Goal: Task Accomplishment & Management: Manage account settings

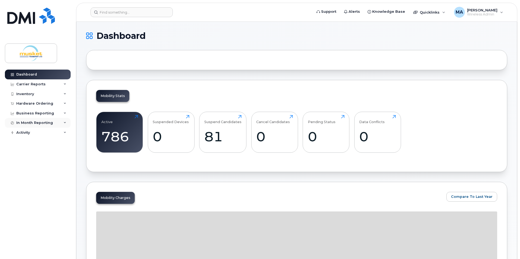
click at [46, 126] on div "In Month Reporting" at bounding box center [38, 123] width 66 height 10
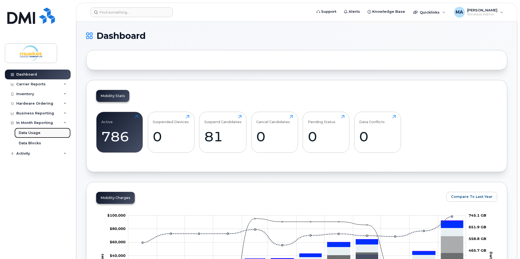
click at [42, 132] on link "Data Usage" at bounding box center [42, 133] width 56 height 10
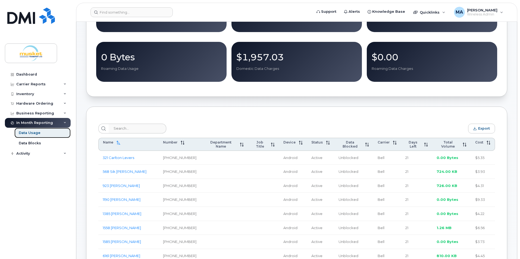
scroll to position [136, 0]
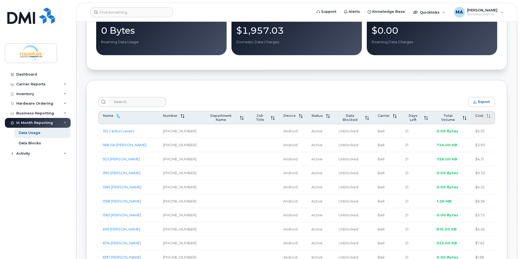
click at [489, 118] on icon at bounding box center [488, 116] width 4 height 4
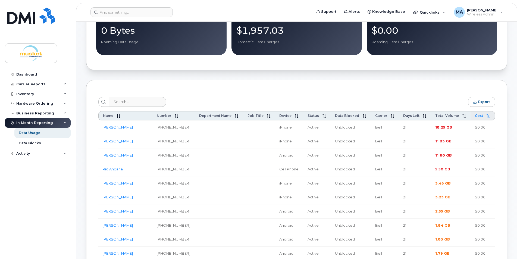
click at [489, 118] on icon at bounding box center [488, 116] width 4 height 4
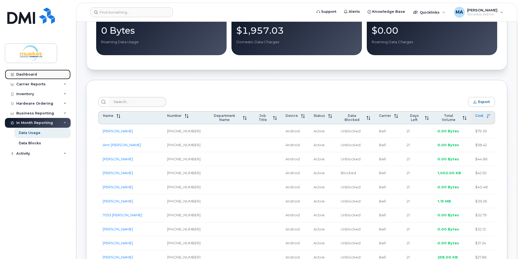
click at [32, 75] on div "Dashboard" at bounding box center [26, 74] width 21 height 4
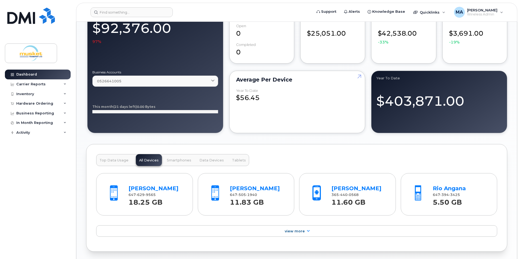
scroll to position [353, 0]
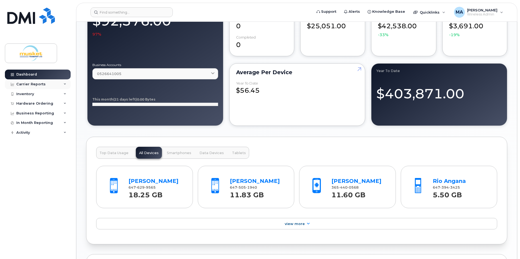
click at [48, 82] on div "Carrier Reports" at bounding box center [38, 84] width 66 height 10
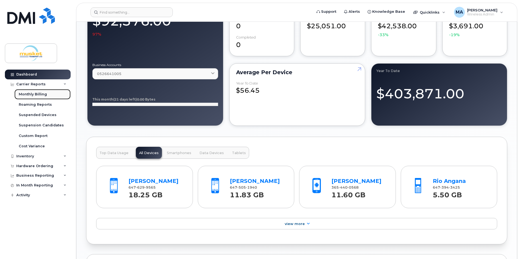
click at [45, 93] on div "Monthly Billing" at bounding box center [33, 94] width 28 height 5
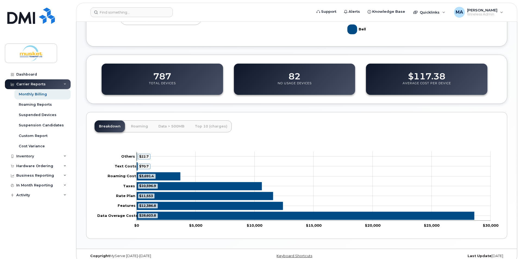
scroll to position [166, 0]
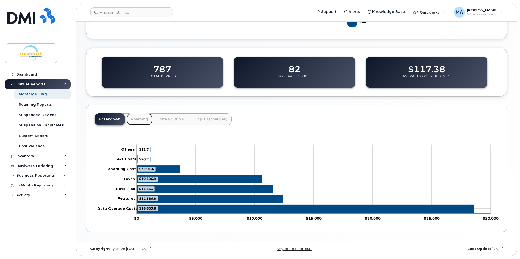
click at [142, 119] on link "Roaming" at bounding box center [140, 119] width 26 height 12
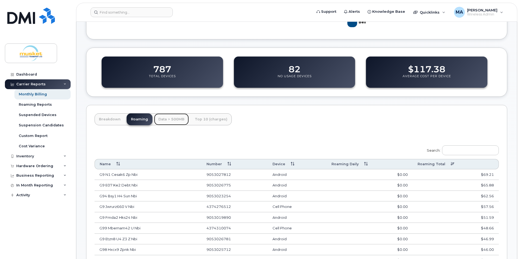
click at [166, 120] on link "Data > 500MB" at bounding box center [171, 119] width 35 height 12
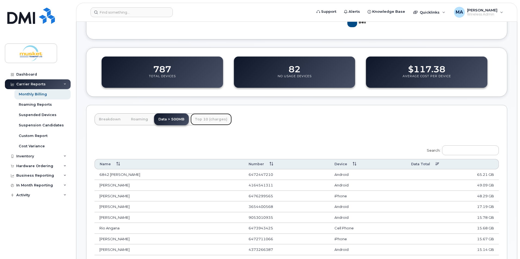
click at [206, 117] on link "Top 10 (charges)" at bounding box center [210, 119] width 41 height 12
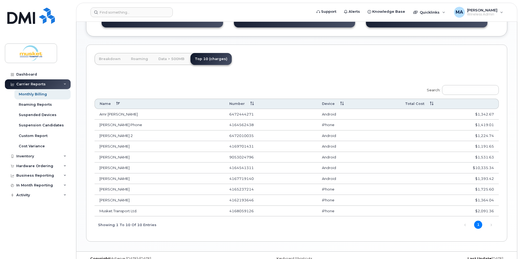
scroll to position [236, 0]
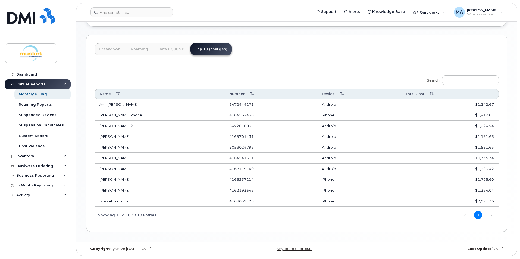
drag, startPoint x: 257, startPoint y: 178, endPoint x: 204, endPoint y: 178, distance: 52.4
click at [204, 178] on tr "Melanie Ackers 4165237214 iPhone $1,725.60" at bounding box center [297, 179] width 404 height 11
copy tr "4165237214"
click at [116, 13] on input at bounding box center [131, 12] width 82 height 10
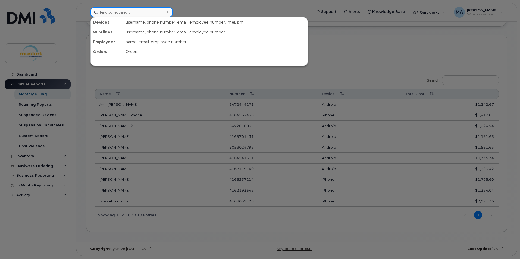
paste input "4165237214"
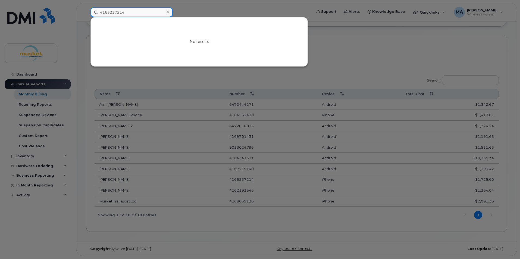
click at [144, 13] on input "4165237214" at bounding box center [131, 12] width 82 height 10
type input "416-523-7214"
click at [144, 12] on input "416-523-7214" at bounding box center [131, 12] width 82 height 10
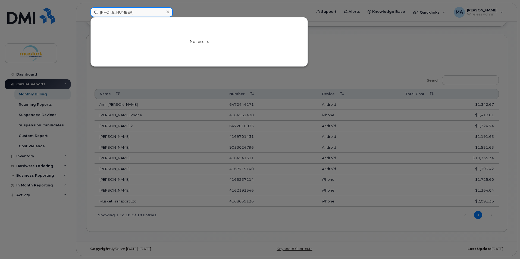
click at [144, 12] on input "416-523-7214" at bounding box center [131, 12] width 82 height 10
click at [168, 12] on icon at bounding box center [167, 12] width 3 height 3
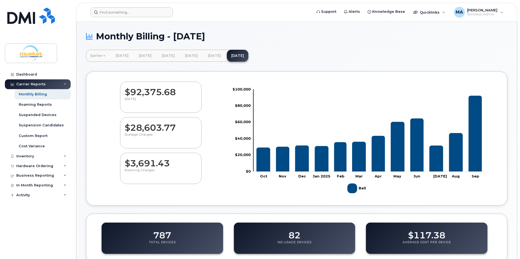
scroll to position [27, 0]
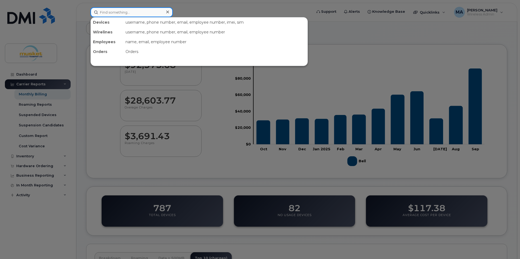
click at [135, 16] on input at bounding box center [131, 12] width 82 height 10
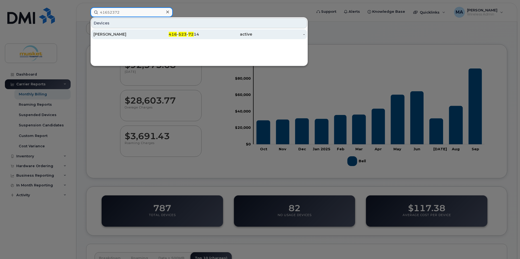
type input "41652372"
click at [171, 33] on span "416" at bounding box center [173, 34] width 8 height 5
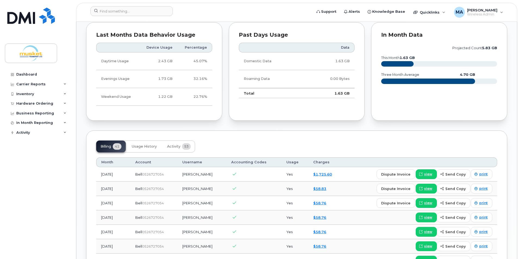
scroll to position [353, 0]
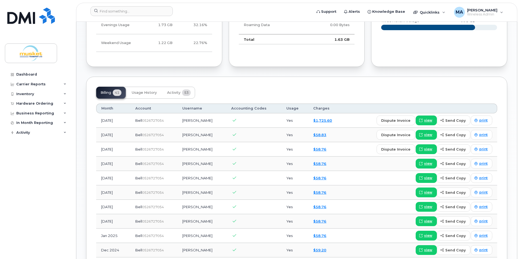
click at [323, 123] on div "$1,725.60" at bounding box center [325, 120] width 25 height 5
click at [322, 121] on link "$1,725.60" at bounding box center [322, 120] width 19 height 4
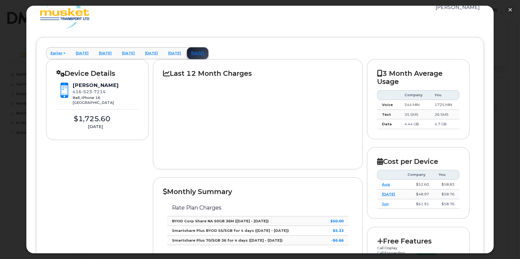
scroll to position [0, 0]
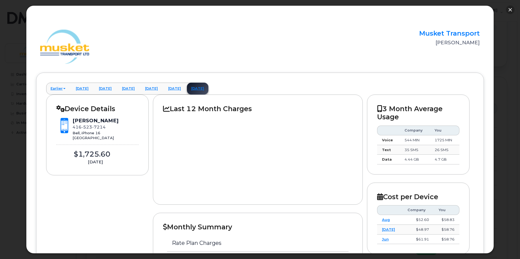
click at [510, 11] on button "button" at bounding box center [510, 9] width 9 height 9
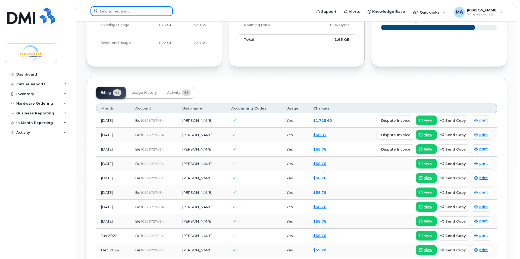
click at [133, 13] on input at bounding box center [131, 11] width 82 height 10
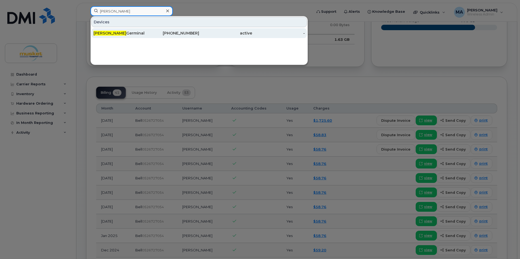
type input "jacob"
click at [133, 31] on div "Jacob Germinal" at bounding box center [119, 32] width 53 height 5
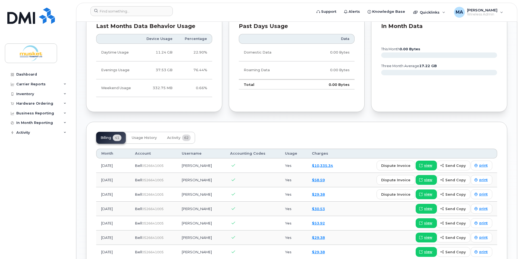
scroll to position [299, 0]
click at [322, 166] on link "$10,335.34" at bounding box center [322, 165] width 21 height 4
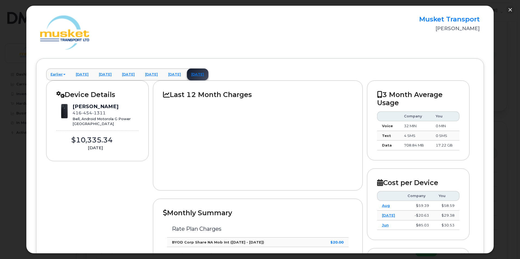
scroll to position [0, 0]
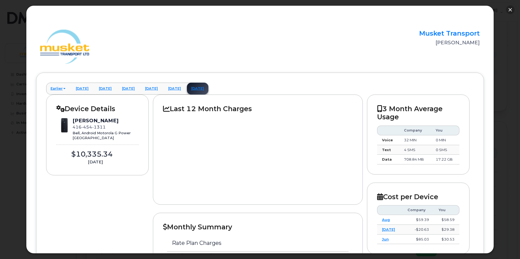
click at [510, 8] on button "button" at bounding box center [510, 9] width 9 height 9
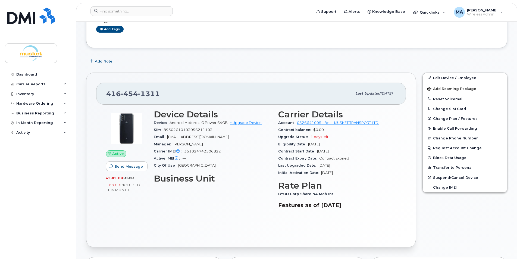
scroll to position [54, 0]
click at [52, 81] on div "Carrier Reports" at bounding box center [38, 84] width 66 height 10
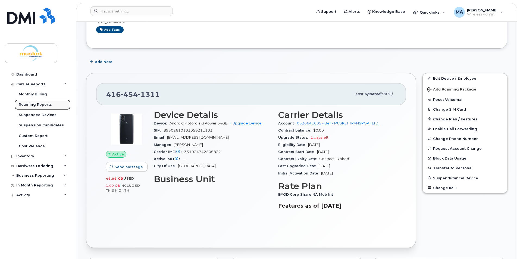
click at [49, 104] on div "Roaming Reports" at bounding box center [35, 104] width 33 height 5
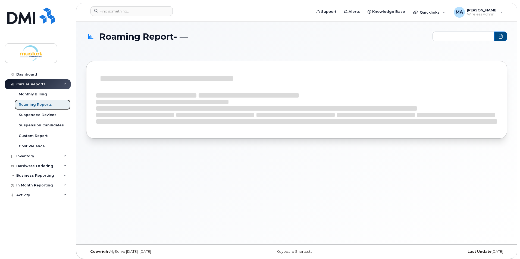
type input "2024-10 - 2025-09"
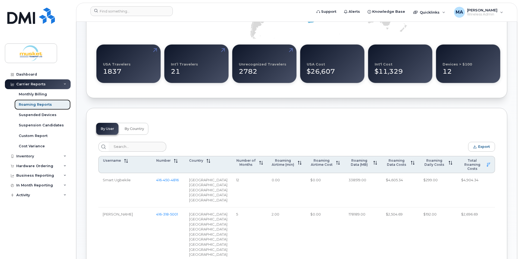
scroll to position [190, 0]
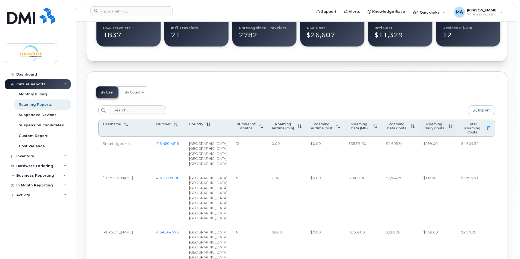
click at [434, 132] on th "Roaming Daily Costs" at bounding box center [438, 127] width 38 height 17
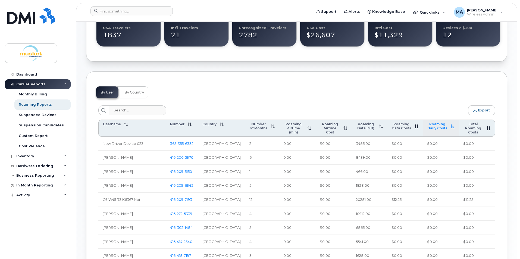
click at [434, 132] on th "Roaming Daily Costs" at bounding box center [441, 127] width 36 height 17
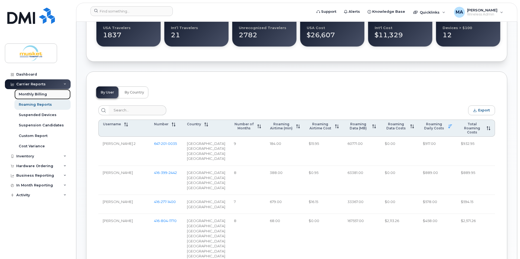
click at [48, 94] on link "Monthly Billing" at bounding box center [42, 94] width 56 height 10
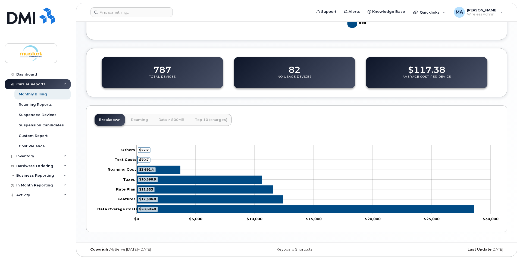
scroll to position [166, 0]
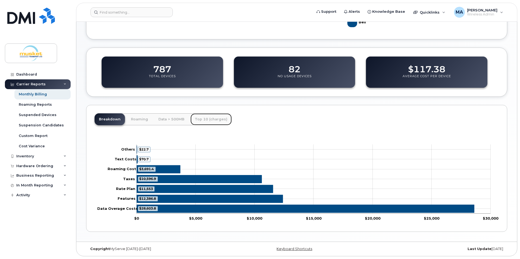
click at [203, 120] on link "Top 10 (charges)" at bounding box center [210, 119] width 41 height 12
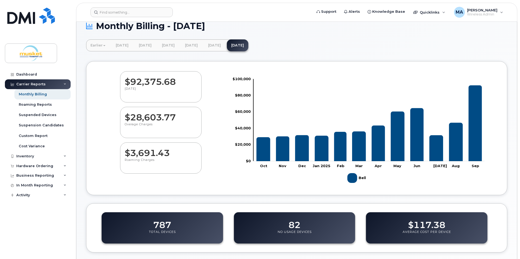
scroll to position [0, 0]
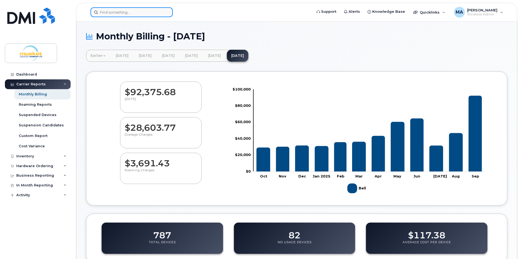
click at [151, 11] on input at bounding box center [131, 12] width 82 height 10
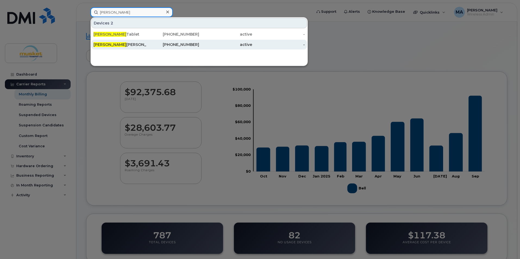
type input "jaime"
click at [146, 45] on div "Jaime Rosa" at bounding box center [119, 44] width 53 height 5
click at [202, 45] on div "active" at bounding box center [225, 44] width 53 height 5
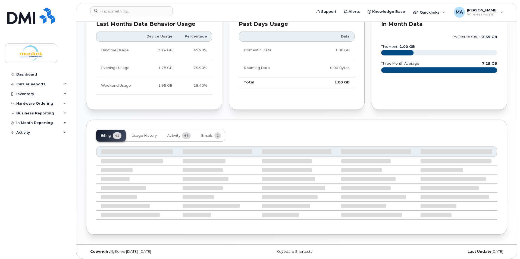
scroll to position [310, 0]
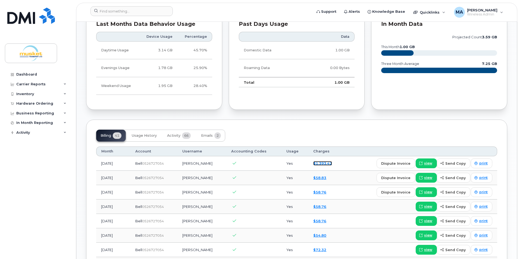
click at [321, 163] on link "$1,393.42" at bounding box center [322, 163] width 19 height 4
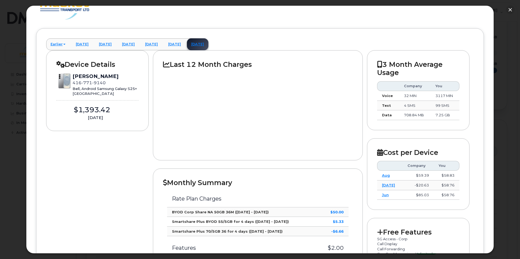
scroll to position [0, 0]
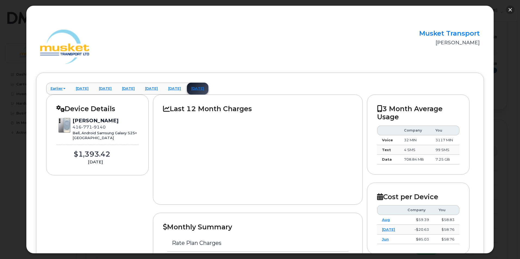
click at [511, 7] on button "button" at bounding box center [510, 9] width 9 height 9
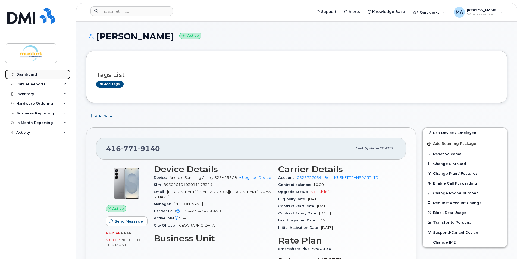
click at [32, 73] on div "Dashboard" at bounding box center [26, 74] width 21 height 4
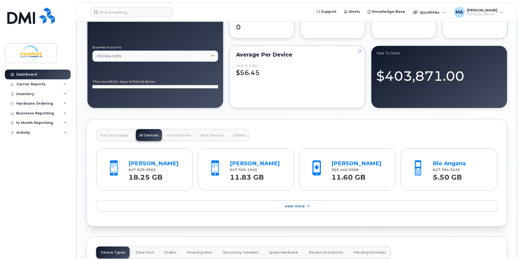
scroll to position [380, 0]
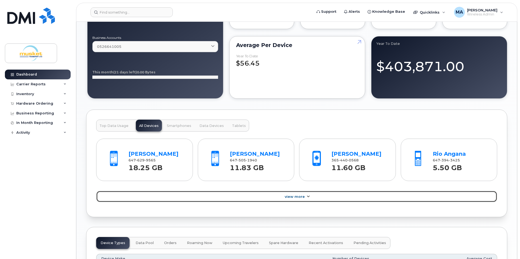
click at [302, 197] on span "View More" at bounding box center [295, 196] width 20 height 4
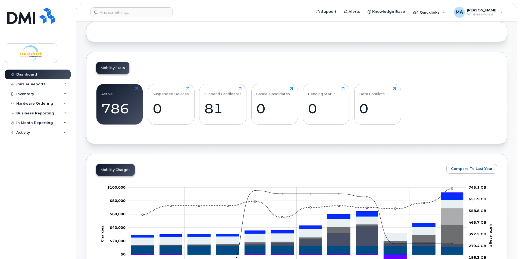
scroll to position [0, 0]
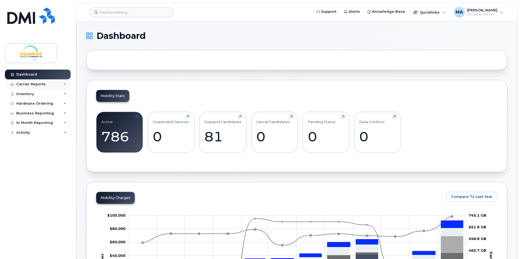
click at [51, 85] on div "Carrier Reports" at bounding box center [38, 84] width 66 height 10
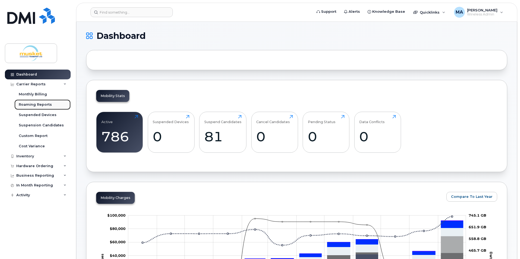
click at [45, 101] on link "Roaming Reports" at bounding box center [42, 104] width 56 height 10
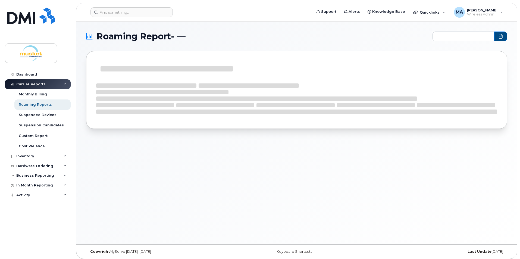
type input "2024-10 - 2025-09"
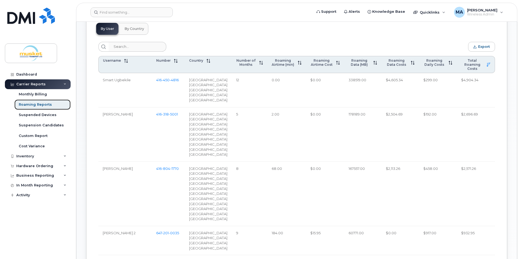
scroll to position [244, 0]
click at [43, 94] on div "Monthly Billing" at bounding box center [33, 94] width 28 height 5
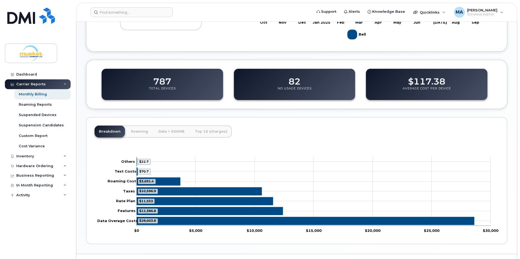
scroll to position [166, 0]
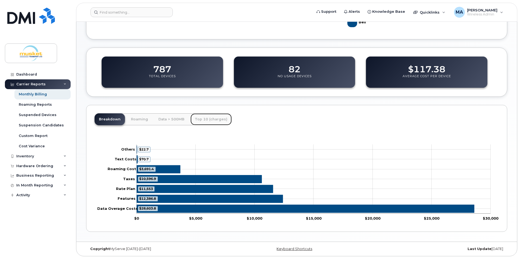
click at [203, 117] on link "Top 10 (charges)" at bounding box center [210, 119] width 41 height 12
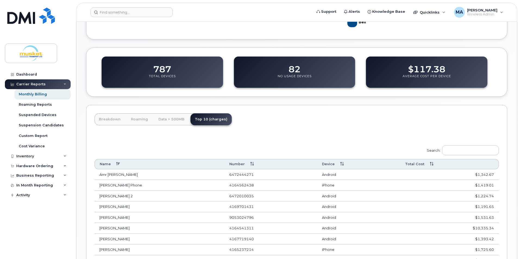
click at [418, 164] on th "Total Cost" at bounding box center [449, 164] width 99 height 10
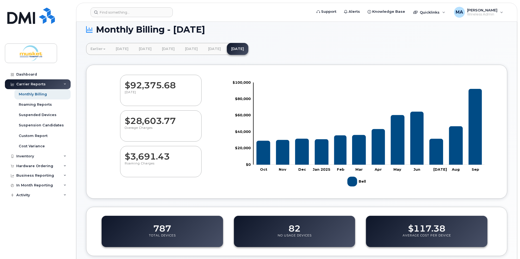
scroll to position [0, 0]
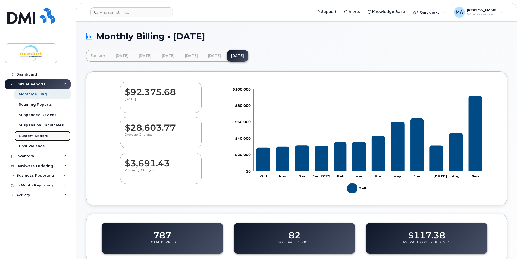
click at [53, 135] on link "Custom Report" at bounding box center [42, 136] width 56 height 10
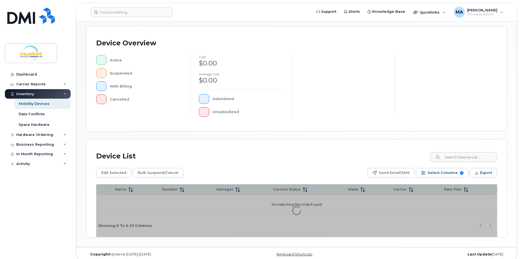
scroll to position [115, 0]
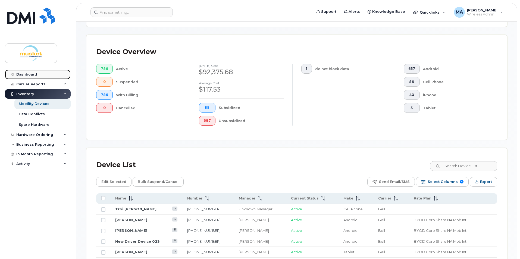
click at [34, 72] on link "Dashboard" at bounding box center [38, 75] width 66 height 10
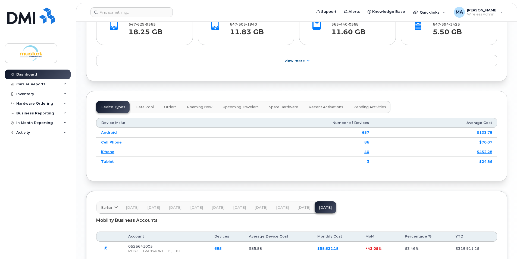
scroll to position [380, 0]
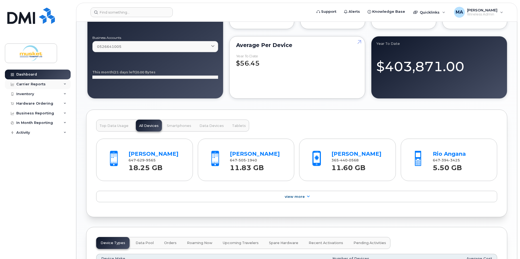
click at [39, 84] on div "Carrier Reports" at bounding box center [30, 84] width 29 height 4
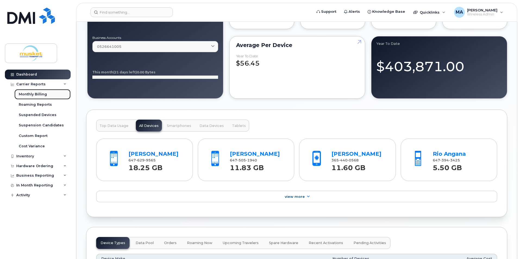
click at [38, 93] on div "Monthly Billing" at bounding box center [33, 94] width 28 height 5
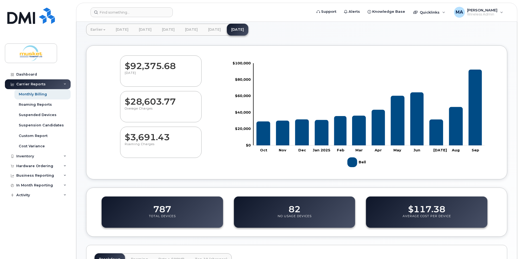
scroll to position [136, 0]
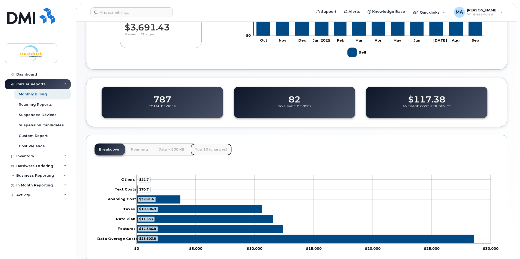
click at [202, 146] on link "Top 10 (charges)" at bounding box center [210, 149] width 41 height 12
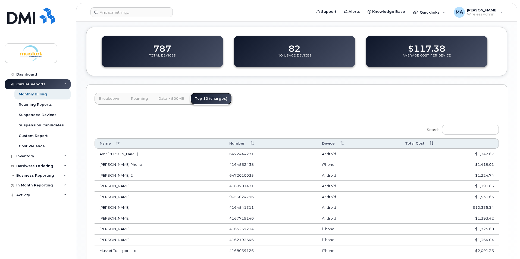
scroll to position [190, 0]
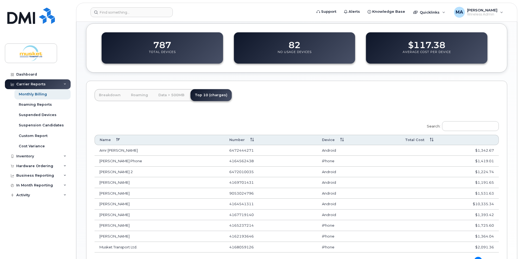
click at [432, 141] on th "Total Cost" at bounding box center [449, 140] width 99 height 10
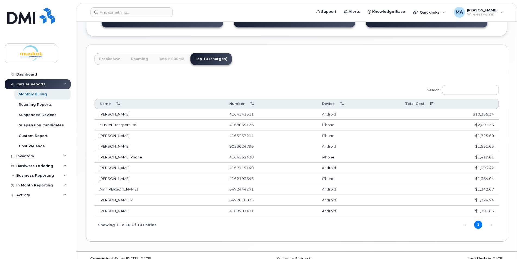
scroll to position [236, 0]
